Goal: Check status: Check status

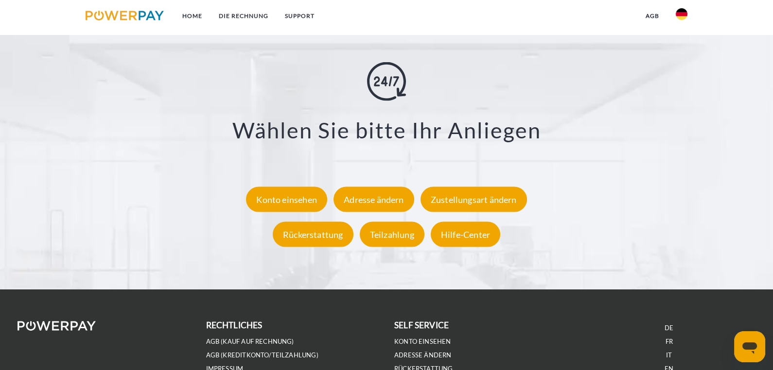
scroll to position [1875, 0]
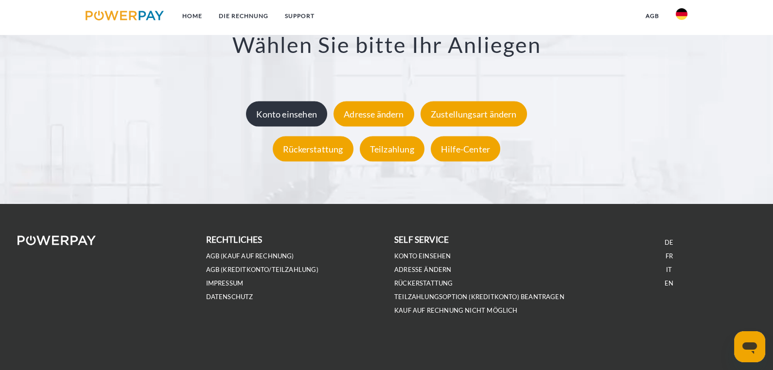
click at [295, 122] on div "Konto einsehen" at bounding box center [286, 113] width 81 height 25
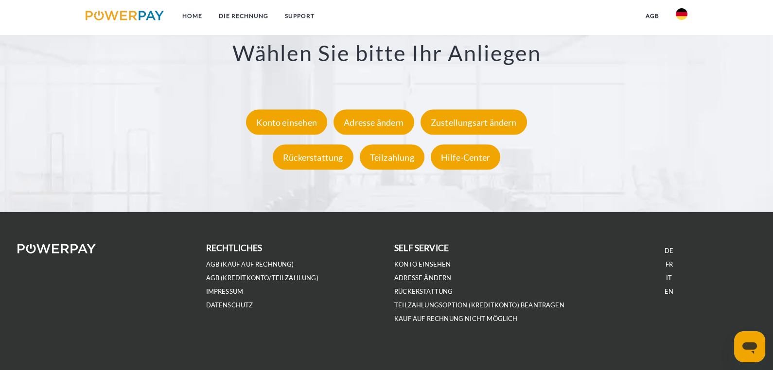
scroll to position [1875, 0]
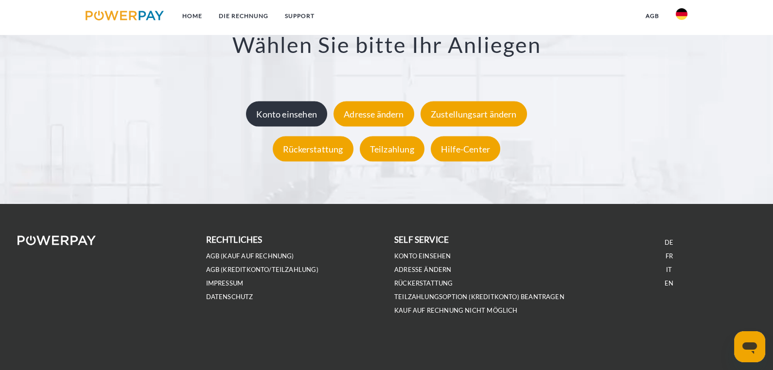
click at [293, 118] on div "Konto einsehen" at bounding box center [286, 113] width 81 height 25
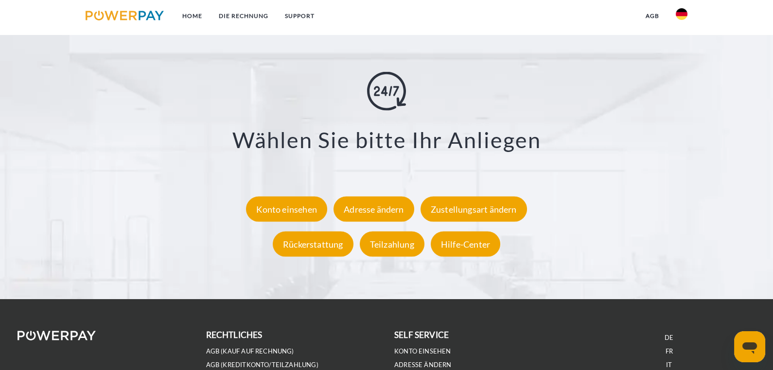
scroll to position [1875, 0]
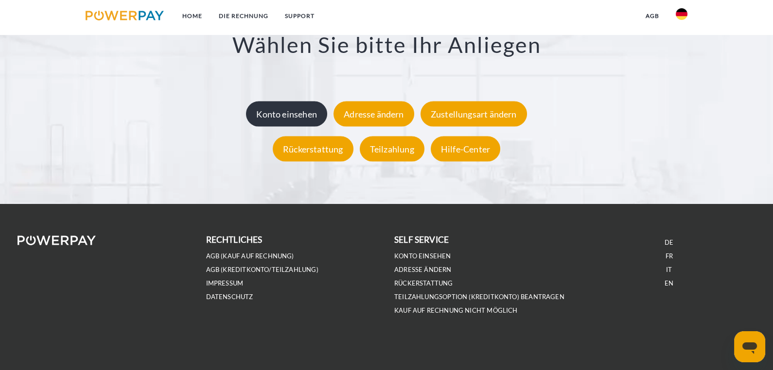
click at [283, 115] on div "Konto einsehen" at bounding box center [286, 113] width 81 height 25
